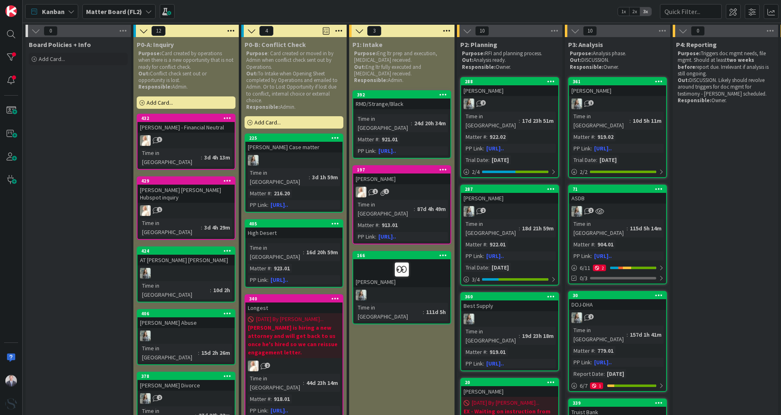
click at [101, 13] on b "Matter Board (FL2)" at bounding box center [114, 11] width 56 height 8
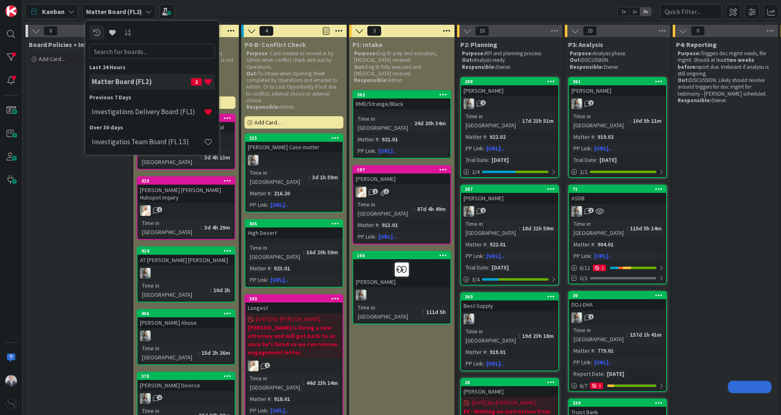
click at [136, 86] on div "Matter Board (FL2) 2" at bounding box center [152, 82] width 126 height 16
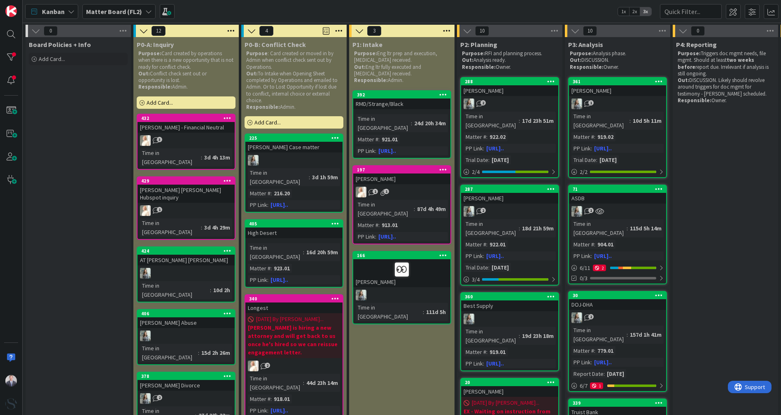
click at [102, 7] on span "Matter Board (FL2)" at bounding box center [114, 12] width 56 height 10
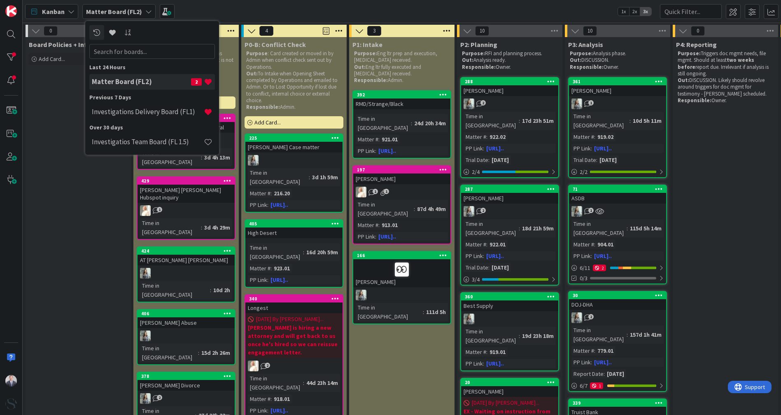
click at [130, 111] on h4 "Investigations Delivery Board (FL1)" at bounding box center [148, 112] width 112 height 8
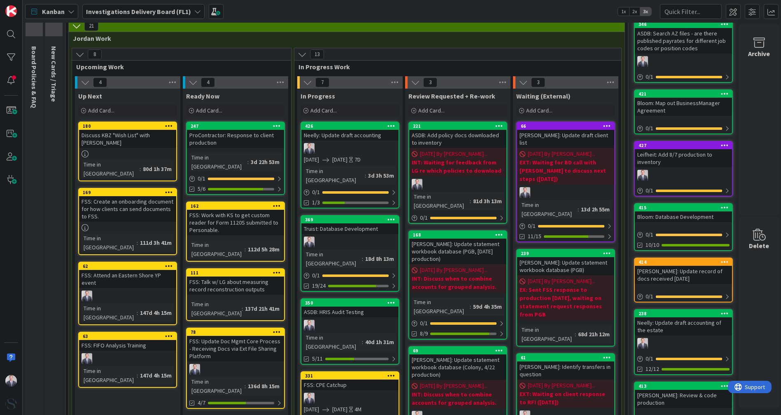
scroll to position [46, 0]
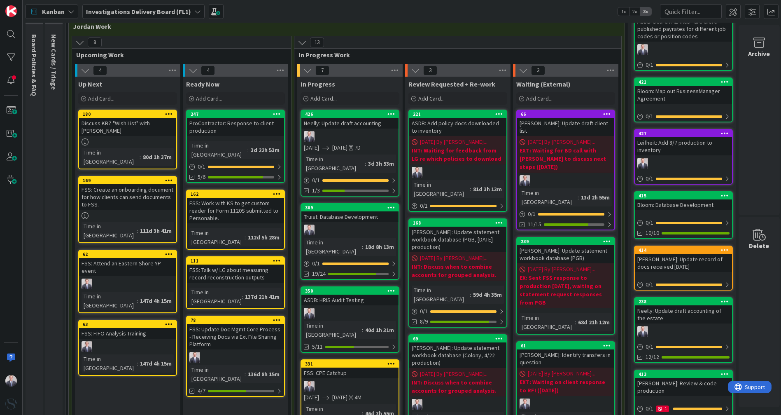
click at [224, 118] on div "ProContractor: Response to client production" at bounding box center [235, 127] width 97 height 18
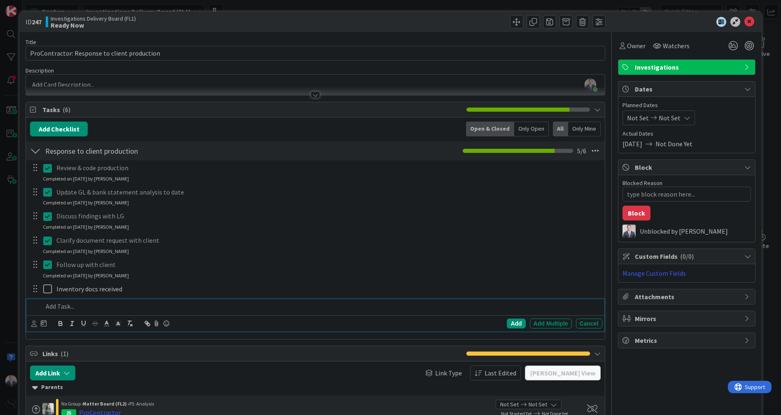
type textarea "x"
click at [82, 305] on p at bounding box center [321, 305] width 556 height 9
click at [507, 323] on div "Add" at bounding box center [516, 323] width 19 height 10
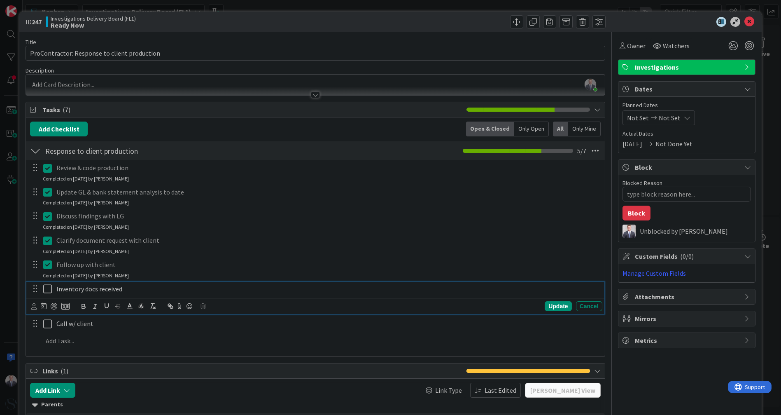
click at [48, 290] on icon at bounding box center [49, 289] width 12 height 10
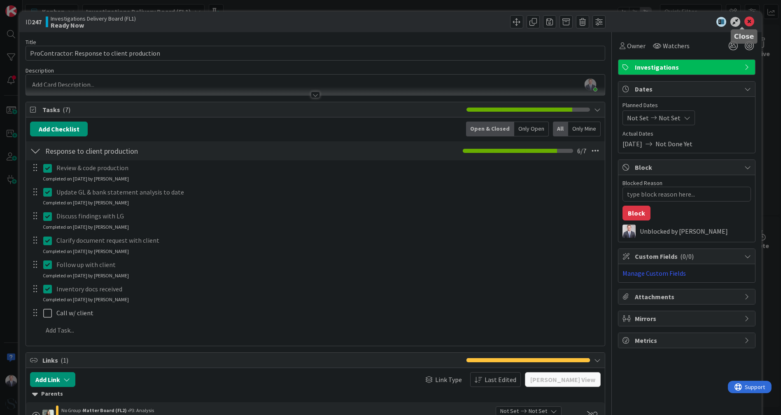
click at [745, 18] on icon at bounding box center [750, 22] width 10 height 10
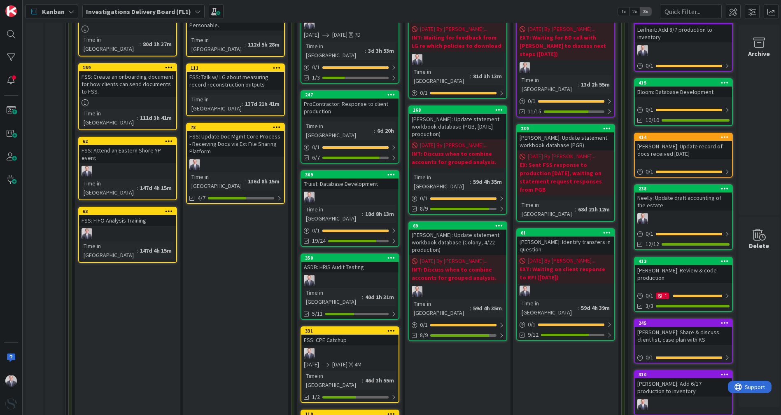
scroll to position [113, 0]
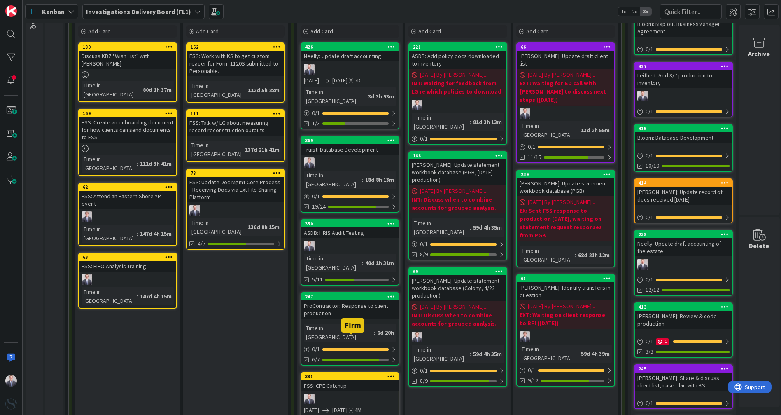
click at [356, 393] on div at bounding box center [349, 398] width 97 height 11
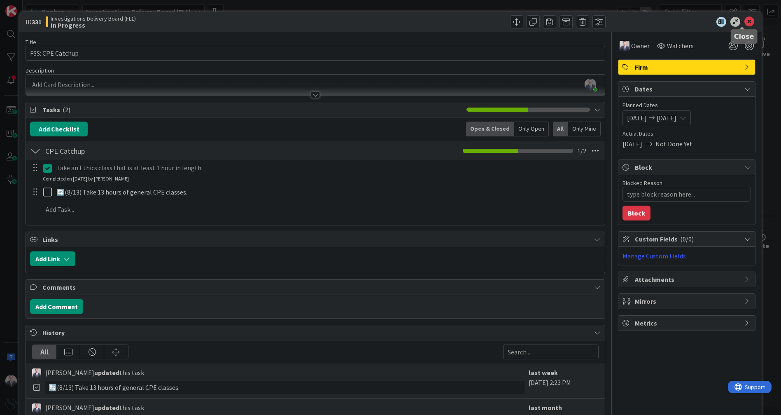
click at [745, 25] on icon at bounding box center [750, 22] width 10 height 10
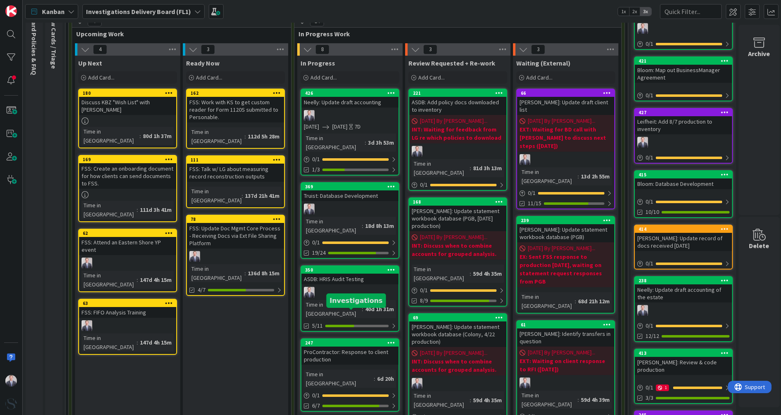
click at [349, 346] on div "ProContractor: Response to client production" at bounding box center [349, 355] width 97 height 18
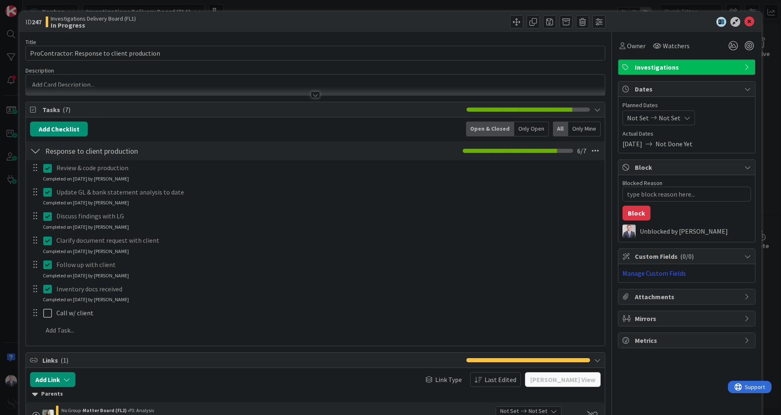
click at [748, 22] on div at bounding box center [683, 22] width 146 height 10
click at [745, 21] on icon at bounding box center [750, 22] width 10 height 10
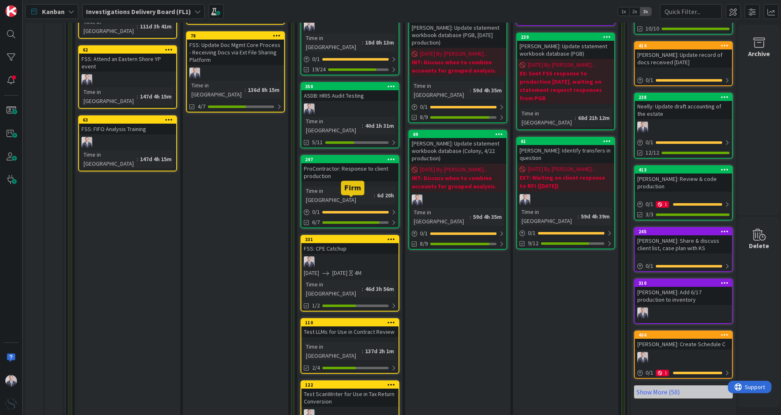
click at [339, 256] on div at bounding box center [349, 261] width 97 height 11
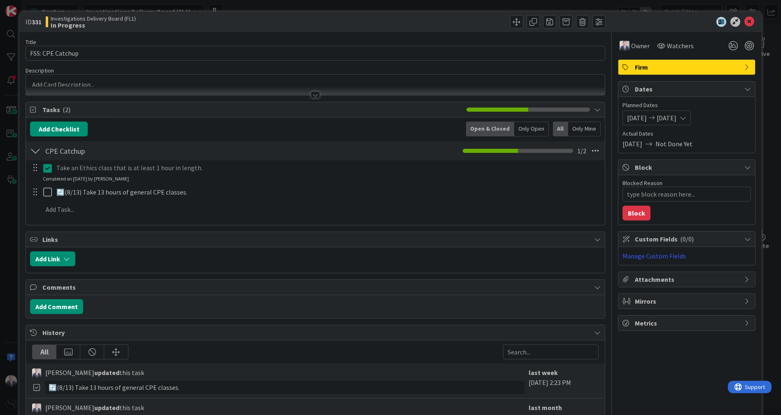
type textarea "x"
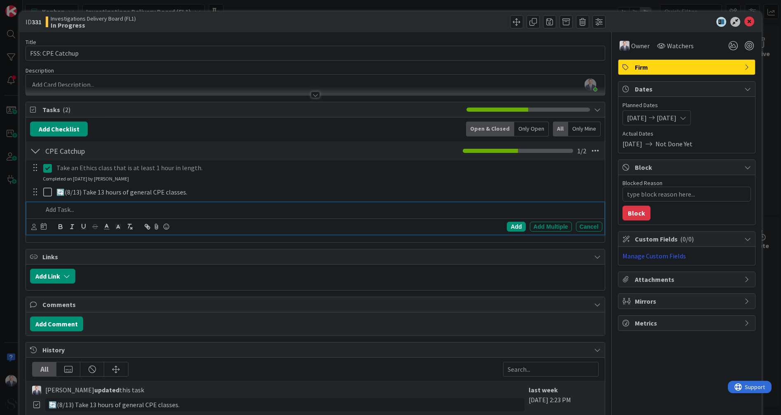
click at [76, 213] on div at bounding box center [321, 209] width 563 height 14
click at [512, 224] on div "Add" at bounding box center [516, 227] width 19 height 10
type textarea "x"
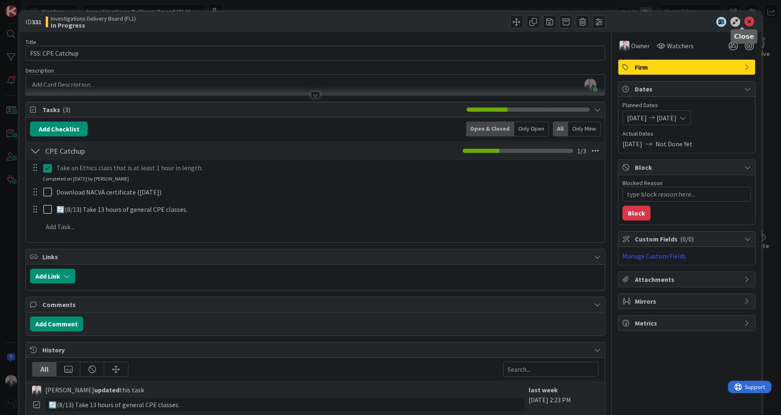
click at [745, 22] on icon at bounding box center [750, 22] width 10 height 10
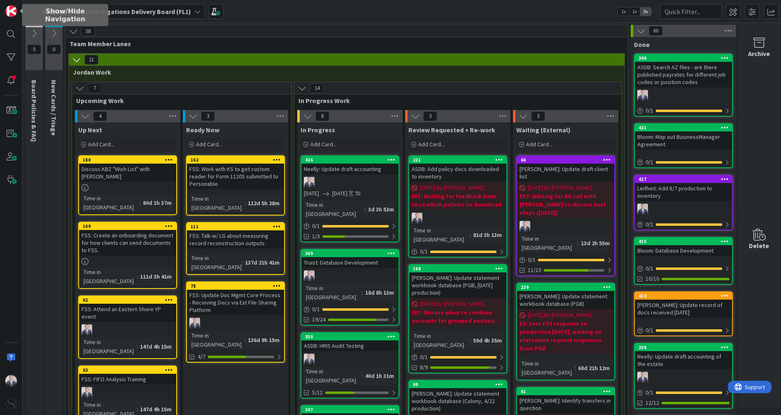
click at [15, 13] on img at bounding box center [11, 11] width 12 height 12
